Goal: Check status: Check status

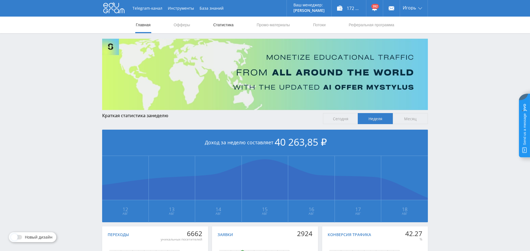
click at [216, 26] on link "Статистика" at bounding box center [224, 25] width 22 height 17
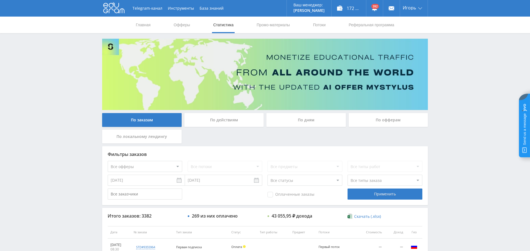
click at [306, 122] on div "По дням" at bounding box center [306, 120] width 80 height 14
click at [0, 0] on input "По дням" at bounding box center [0, 0] width 0 height 0
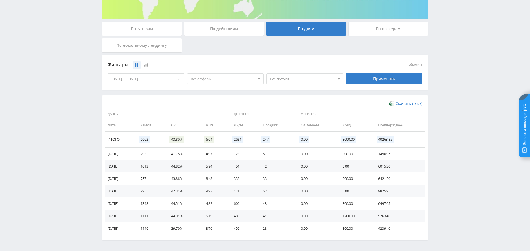
scroll to position [92, 0]
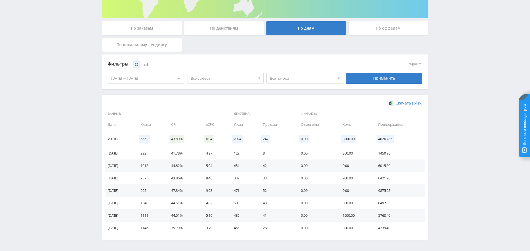
click at [206, 73] on span "Все офферы" at bounding box center [223, 78] width 65 height 10
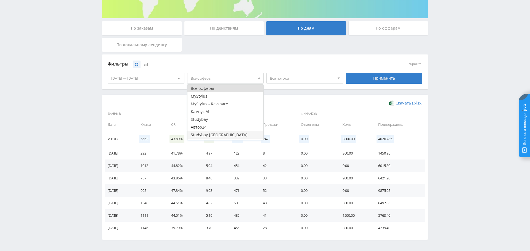
scroll to position [7, 0]
click at [219, 134] on button "Study AI (RevShare)" at bounding box center [226, 136] width 76 height 8
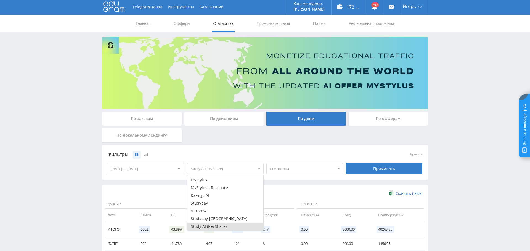
scroll to position [0, 0]
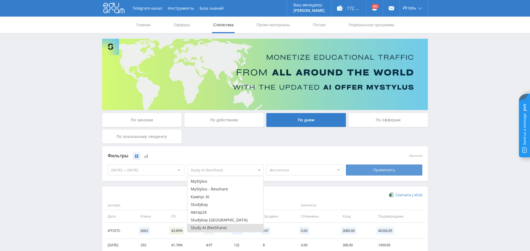
click at [384, 172] on div "Применить" at bounding box center [384, 169] width 77 height 11
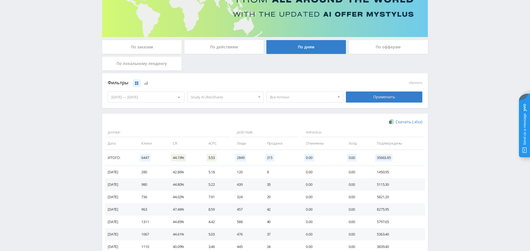
scroll to position [110, 0]
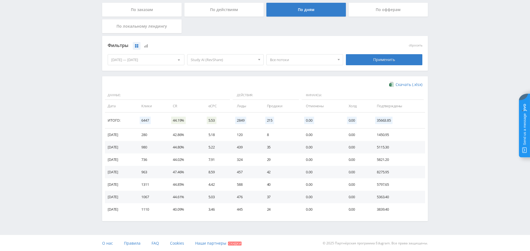
click at [157, 61] on div "[DATE] — [DATE]" at bounding box center [146, 59] width 76 height 10
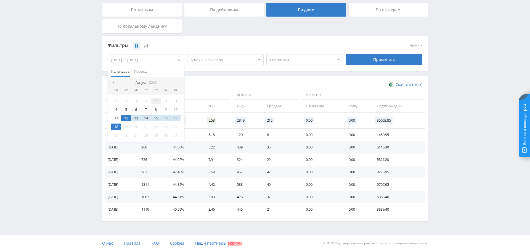
click at [155, 101] on div "1" at bounding box center [156, 101] width 10 height 6
click at [120, 124] on div "18" at bounding box center [116, 126] width 10 height 6
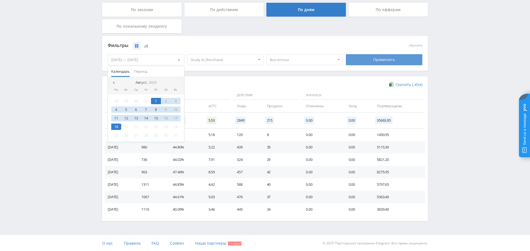
click at [385, 59] on div "Применить" at bounding box center [384, 59] width 77 height 11
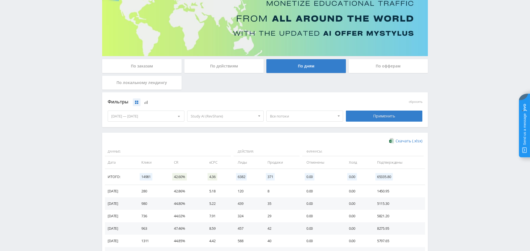
scroll to position [54, 0]
click at [225, 115] on span "Study AI (RevShare)" at bounding box center [223, 116] width 65 height 10
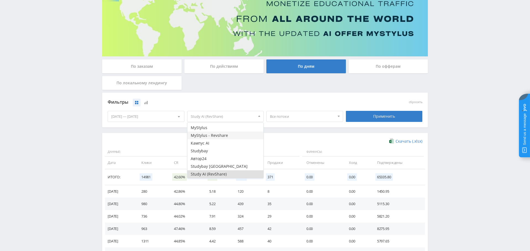
scroll to position [0, 0]
click at [220, 127] on button "Все офферы" at bounding box center [226, 127] width 76 height 8
click at [390, 117] on div "Применить" at bounding box center [384, 116] width 77 height 11
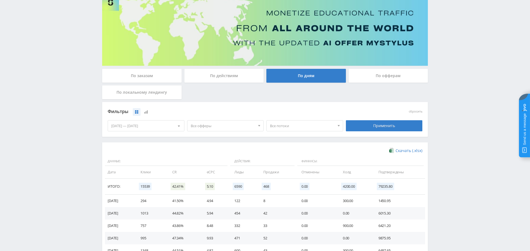
scroll to position [44, 0]
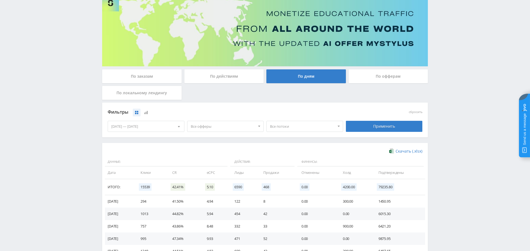
click at [232, 127] on span "Все офферы" at bounding box center [223, 126] width 65 height 10
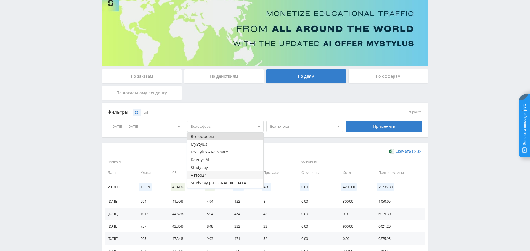
scroll to position [7, 0]
click at [210, 154] on button "Кампус AI" at bounding box center [226, 153] width 76 height 8
drag, startPoint x: 147, startPoint y: 147, endPoint x: 269, endPoint y: 134, distance: 122.5
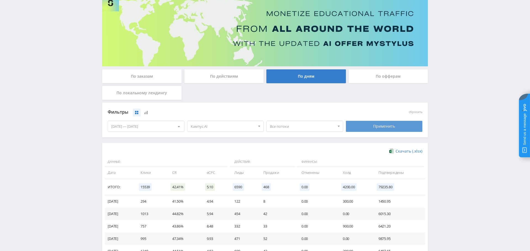
click at [388, 125] on div "Применить" at bounding box center [384, 126] width 77 height 11
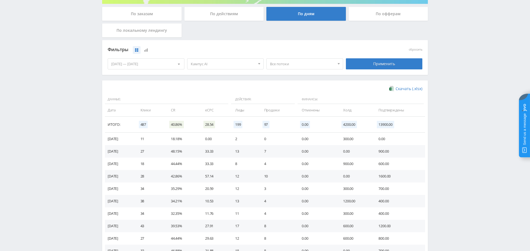
scroll to position [107, 0]
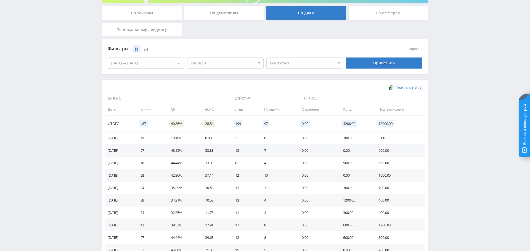
click at [221, 64] on span "Кампус AI" at bounding box center [223, 63] width 65 height 10
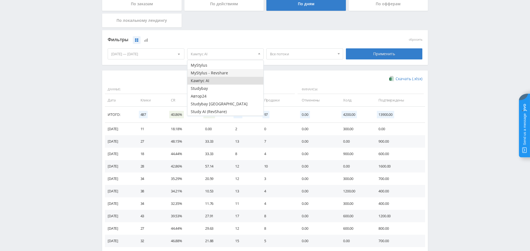
scroll to position [110, 0]
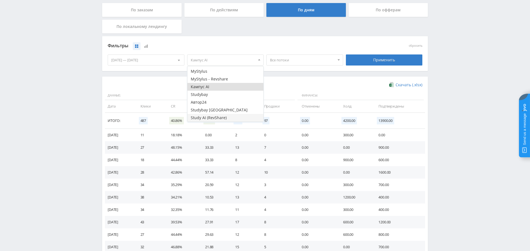
click at [220, 118] on button "Study AI (RevShare)" at bounding box center [226, 118] width 76 height 8
drag, startPoint x: 213, startPoint y: 85, endPoint x: 238, endPoint y: 86, distance: 24.9
click at [213, 85] on button "Кампус AI" at bounding box center [226, 87] width 76 height 8
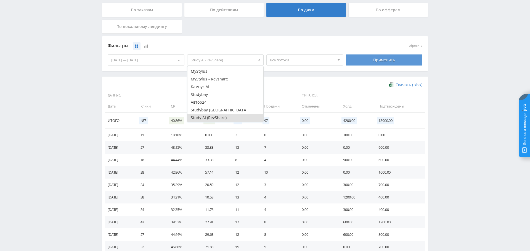
click at [376, 64] on div "Применить" at bounding box center [384, 59] width 77 height 11
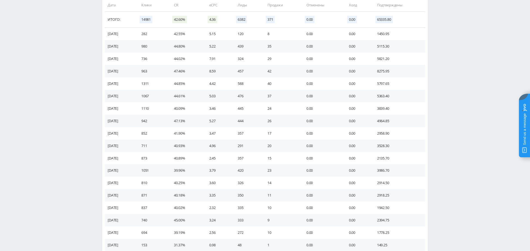
scroll to position [206, 0]
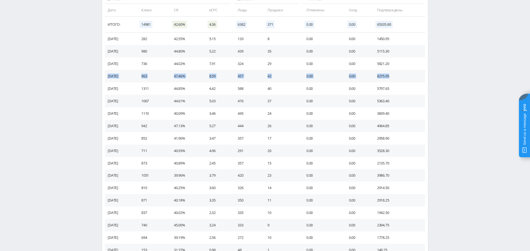
drag, startPoint x: 350, startPoint y: 80, endPoint x: 106, endPoint y: 75, distance: 244.4
click at [106, 75] on tr "15.08.2025 963 47.46% 8.59 457 42 0.00 0.00 8275.95" at bounding box center [265, 76] width 320 height 12
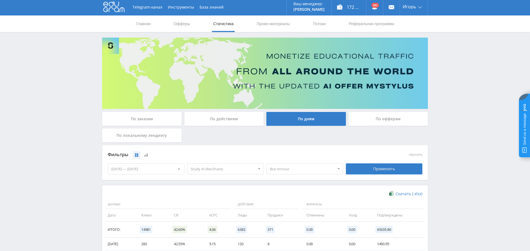
scroll to position [0, 0]
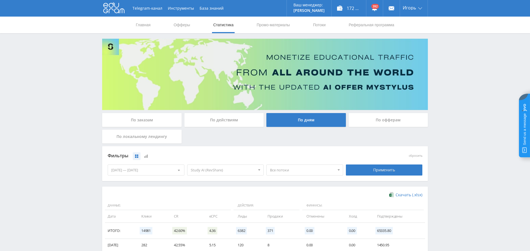
click at [152, 120] on div "По заказам" at bounding box center [142, 120] width 80 height 14
click at [0, 0] on input "По заказам" at bounding box center [0, 0] width 0 height 0
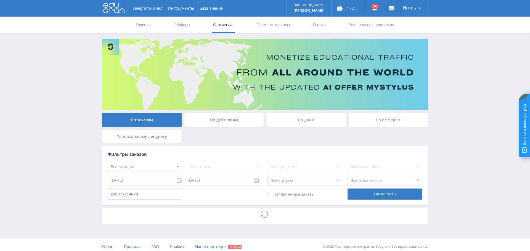
click at [155, 168] on select "Все офферы MyStylus MyStylus - Revshare Кампус AI Studybay Автор24 Studybay Bra…" at bounding box center [145, 166] width 75 height 11
select select "376"
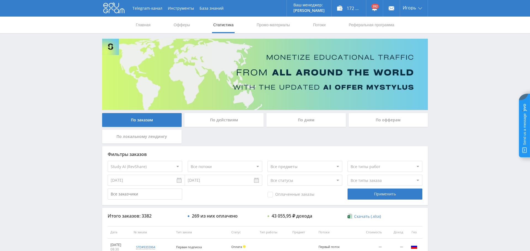
scroll to position [3, 0]
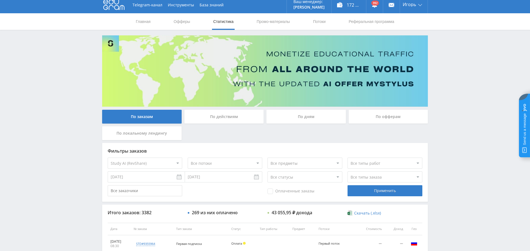
click at [271, 189] on span "Оплаченные заказы" at bounding box center [291, 191] width 47 height 6
click at [0, 0] on input "Оплаченные заказы" at bounding box center [0, 0] width 0 height 0
drag, startPoint x: 388, startPoint y: 188, endPoint x: 365, endPoint y: 199, distance: 25.9
click at [388, 188] on div "Применить" at bounding box center [385, 190] width 75 height 11
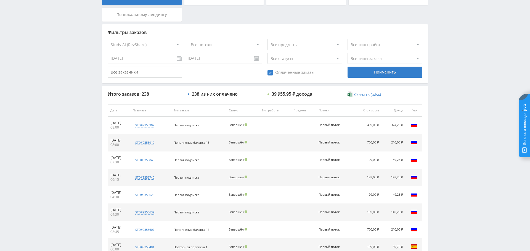
scroll to position [191, 0]
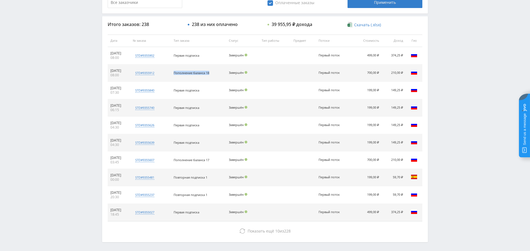
drag, startPoint x: 219, startPoint y: 74, endPoint x: 176, endPoint y: 78, distance: 43.3
click at [173, 75] on tr "18.08.2025 08:00 std#9355912 Заказчик 1520164990 Пополнение баланса 18 Завершён…" at bounding box center [265, 72] width 315 height 17
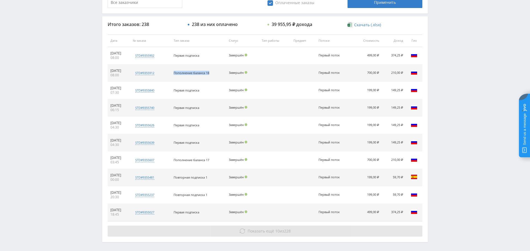
click at [258, 228] on span "Показать ещё" at bounding box center [261, 230] width 27 height 5
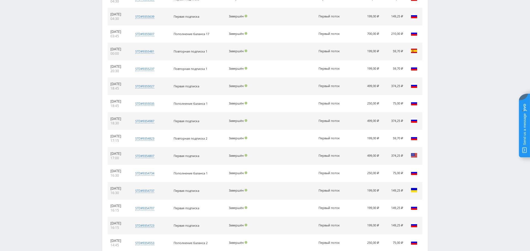
scroll to position [385, 0]
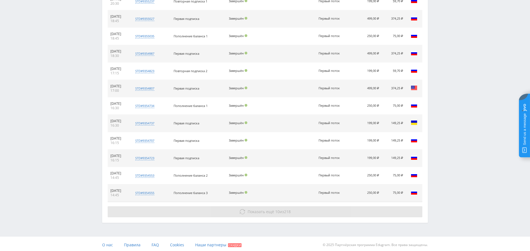
click at [261, 206] on button "Показать ещё 10 из 218" at bounding box center [265, 211] width 315 height 11
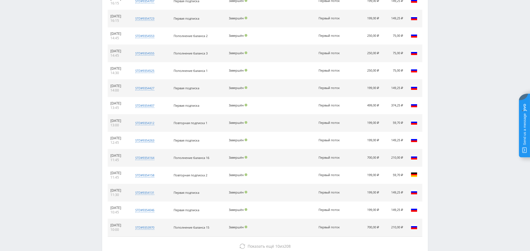
scroll to position [525, 0]
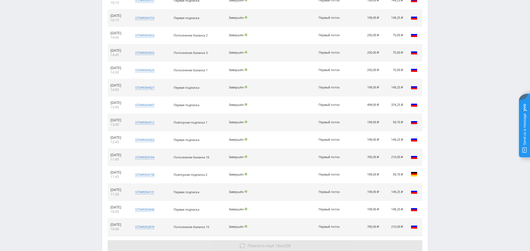
click at [262, 243] on span "Показать ещё" at bounding box center [261, 245] width 27 height 5
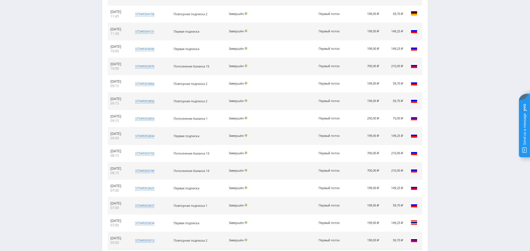
scroll to position [720, 0]
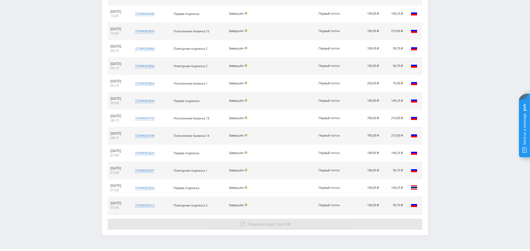
click at [276, 221] on span "10" at bounding box center [277, 223] width 4 height 5
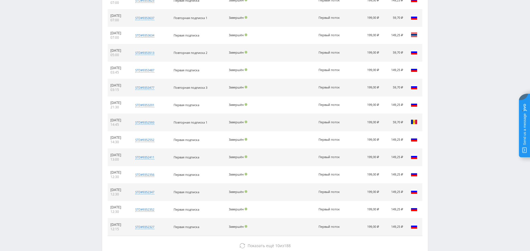
scroll to position [904, 0]
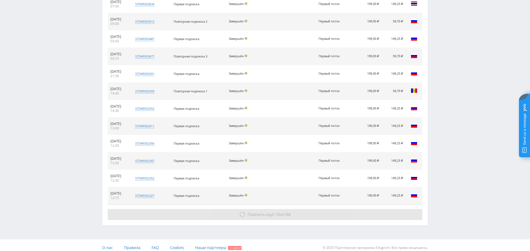
drag, startPoint x: 279, startPoint y: 215, endPoint x: 278, endPoint y: 210, distance: 4.8
click at [278, 209] on button "Показать ещё 10 из 188" at bounding box center [265, 214] width 315 height 11
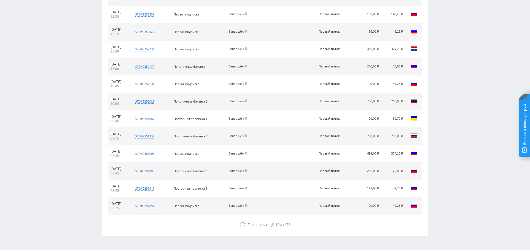
scroll to position [1077, 0]
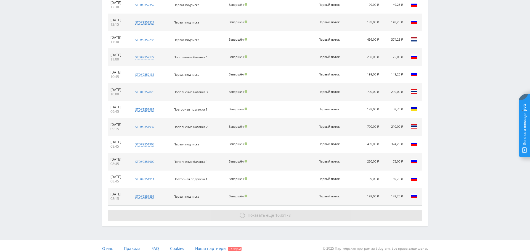
click at [271, 213] on button "Показать ещё 10 из 178" at bounding box center [265, 215] width 315 height 11
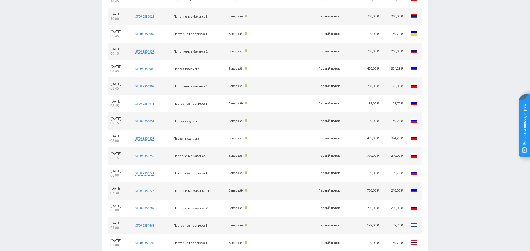
scroll to position [1154, 0]
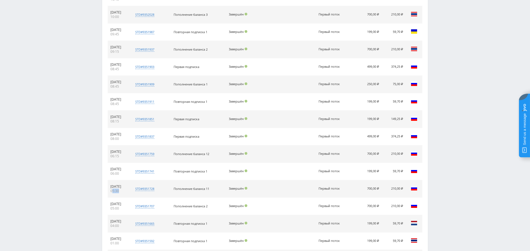
drag, startPoint x: 124, startPoint y: 187, endPoint x: 112, endPoint y: 187, distance: 11.6
click at [112, 187] on td "16.08.2025 05:30" at bounding box center [119, 188] width 22 height 17
drag, startPoint x: 123, startPoint y: 150, endPoint x: 109, endPoint y: 150, distance: 13.3
click at [109, 149] on td "16.08.2025 06:15" at bounding box center [119, 153] width 22 height 17
drag, startPoint x: 118, startPoint y: 184, endPoint x: 109, endPoint y: 184, distance: 9.4
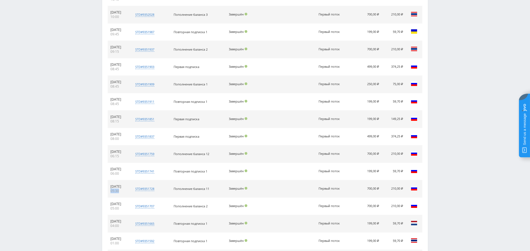
click at [108, 184] on td "16.08.2025 05:30" at bounding box center [119, 188] width 22 height 17
drag, startPoint x: 120, startPoint y: 152, endPoint x: 122, endPoint y: 159, distance: 7.5
click at [110, 152] on td "16.08.2025 06:15" at bounding box center [119, 153] width 22 height 17
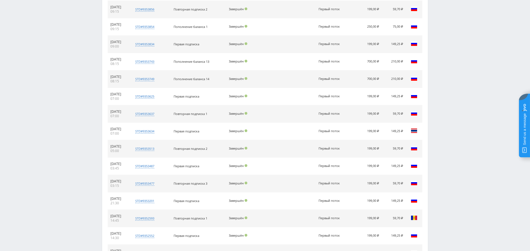
scroll to position [764, 0]
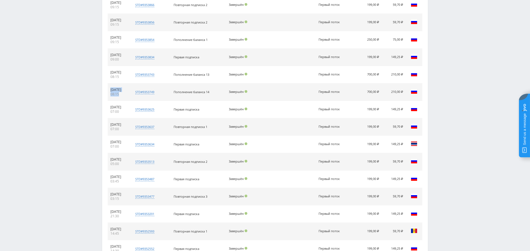
drag, startPoint x: 120, startPoint y: 92, endPoint x: 126, endPoint y: 96, distance: 7.8
click at [109, 86] on td "17.08.2025 08:15" at bounding box center [119, 91] width 22 height 17
click at [392, 89] on tr "17.08.2025 08:15 std#9353749 Заказчик 1520164990 Пополнение баланса 14 Завершён…" at bounding box center [265, 91] width 315 height 17
drag, startPoint x: 121, startPoint y: 74, endPoint x: 110, endPoint y: 71, distance: 12.1
click at [109, 69] on td "17.08.2025 08:15" at bounding box center [119, 74] width 22 height 17
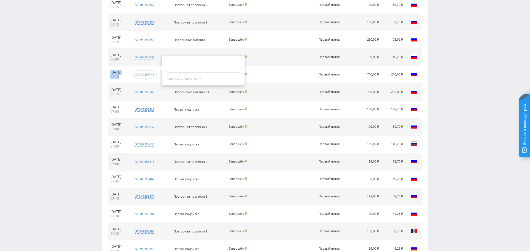
scroll to position [761, 0]
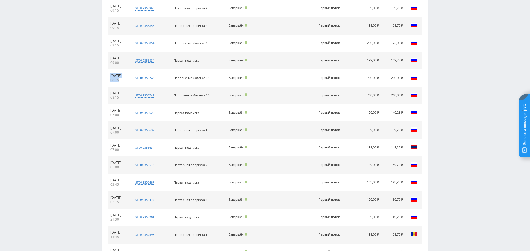
drag, startPoint x: 369, startPoint y: 75, endPoint x: 386, endPoint y: 75, distance: 17.7
click at [387, 75] on tr "17.08.2025 08:15 std#9353743 Заказчик 1520164990 Пополнение баланса 13 Завершён…" at bounding box center [265, 77] width 315 height 17
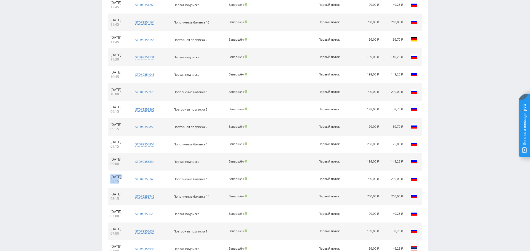
scroll to position [657, 0]
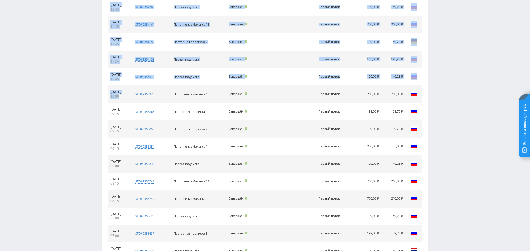
drag, startPoint x: 119, startPoint y: 92, endPoint x: 105, endPoint y: 85, distance: 15.6
click at [105, 85] on div "Итого заказов: 238 238 из них оплачено 39 955,95 ₽ дохода Скачать (.xlsx) Дата …" at bounding box center [265, 184] width 326 height 1269
drag, startPoint x: 366, startPoint y: 92, endPoint x: 373, endPoint y: 92, distance: 7.2
click at [373, 92] on td "700,00 ₽" at bounding box center [367, 94] width 29 height 17
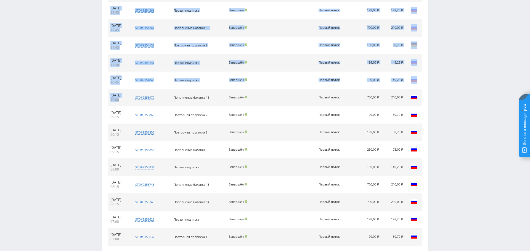
scroll to position [642, 0]
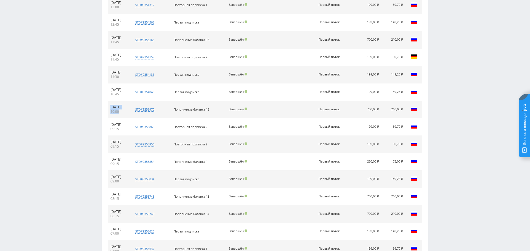
drag, startPoint x: 110, startPoint y: 104, endPoint x: 121, endPoint y: 110, distance: 12.5
click at [110, 103] on td "17.08.2025 10:00" at bounding box center [119, 109] width 22 height 17
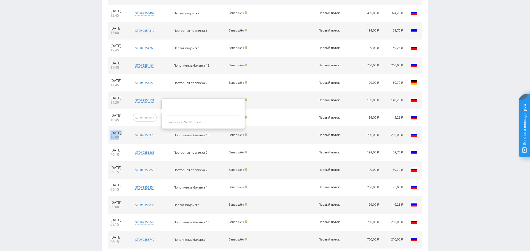
scroll to position [614, 0]
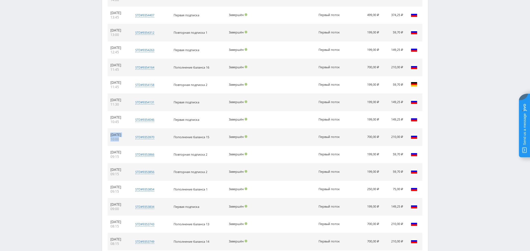
click at [120, 137] on div "10:00" at bounding box center [118, 139] width 17 height 4
drag, startPoint x: 118, startPoint y: 136, endPoint x: 114, endPoint y: 136, distance: 3.6
click at [109, 133] on td "17.08.2025 10:00" at bounding box center [119, 136] width 22 height 17
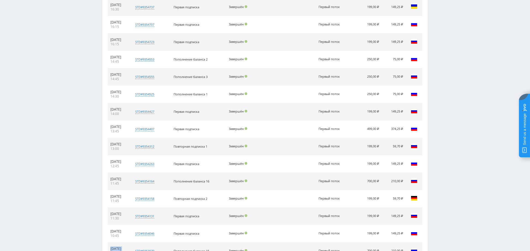
scroll to position [501, 0]
drag, startPoint x: 117, startPoint y: 179, endPoint x: 109, endPoint y: 177, distance: 7.4
click at [109, 177] on td "17.08.2025 11:45" at bounding box center [119, 180] width 22 height 17
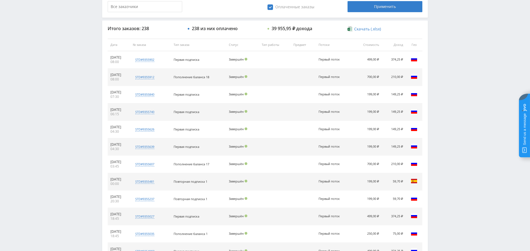
scroll to position [177, 0]
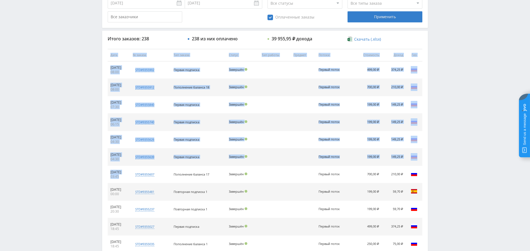
drag, startPoint x: 124, startPoint y: 177, endPoint x: 105, endPoint y: 170, distance: 20.0
click at [129, 178] on td "18.08.2025 03:45" at bounding box center [119, 174] width 22 height 17
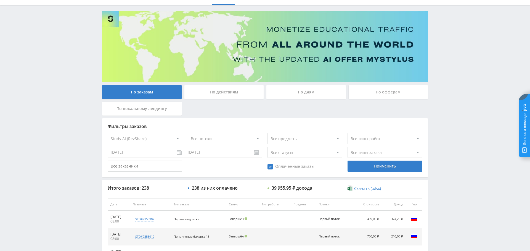
scroll to position [0, 0]
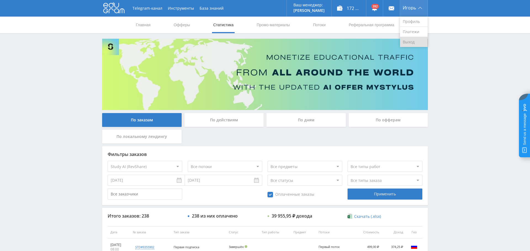
click at [420, 42] on link "Выход" at bounding box center [414, 42] width 28 height 10
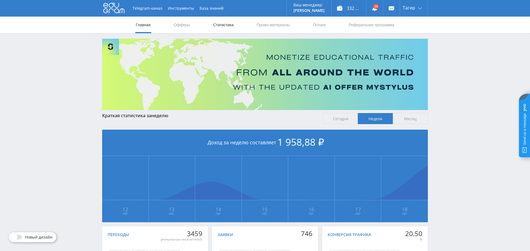
click at [230, 21] on link "Статистика" at bounding box center [224, 25] width 22 height 17
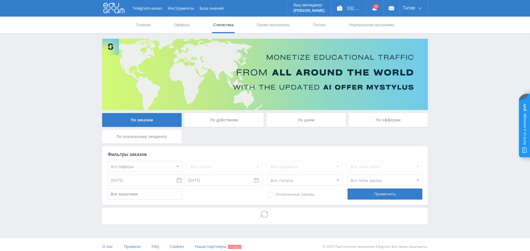
click at [304, 119] on div "По дням" at bounding box center [306, 120] width 80 height 14
click at [0, 0] on input "По дням" at bounding box center [0, 0] width 0 height 0
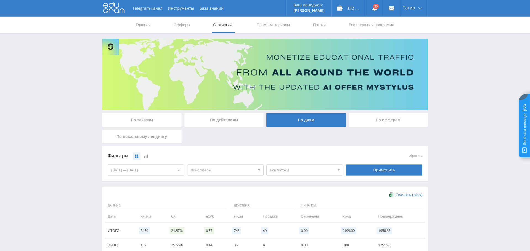
click at [209, 170] on span "Все офферы" at bounding box center [223, 170] width 65 height 10
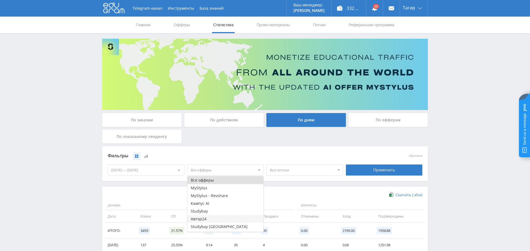
scroll to position [22, 0]
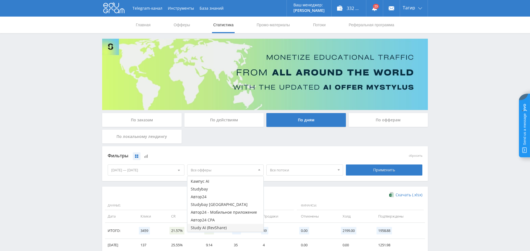
click at [226, 226] on button "Study AI (RevShare)" at bounding box center [226, 228] width 76 height 8
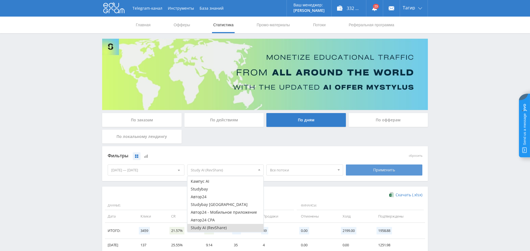
click at [395, 170] on div "Применить" at bounding box center [384, 169] width 77 height 11
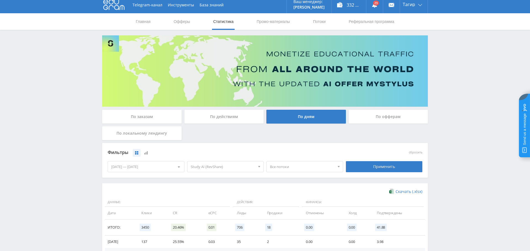
scroll to position [0, 0]
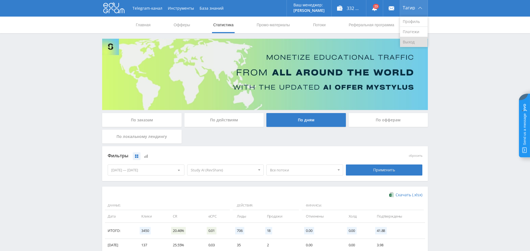
click at [417, 43] on link "Выход" at bounding box center [414, 42] width 28 height 10
